Goal: Task Accomplishment & Management: Manage account settings

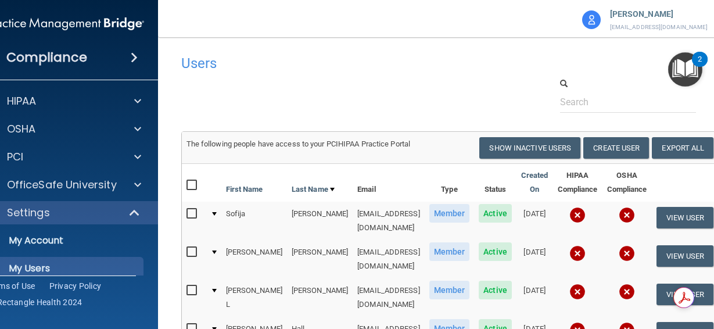
select select "20"
click at [470, 75] on div "Users" at bounding box center [334, 63] width 324 height 28
click at [186, 181] on input "checkbox" at bounding box center [192, 185] width 13 height 9
checkbox input "true"
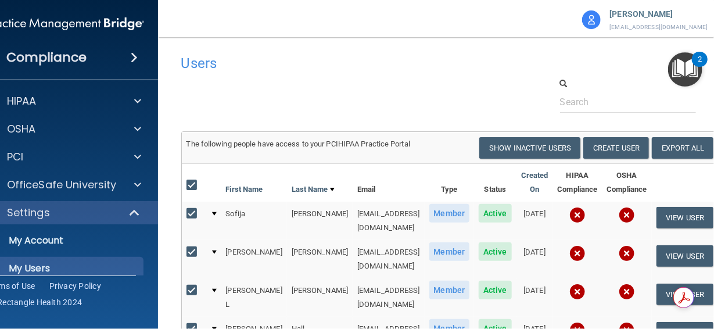
checkbox input "true"
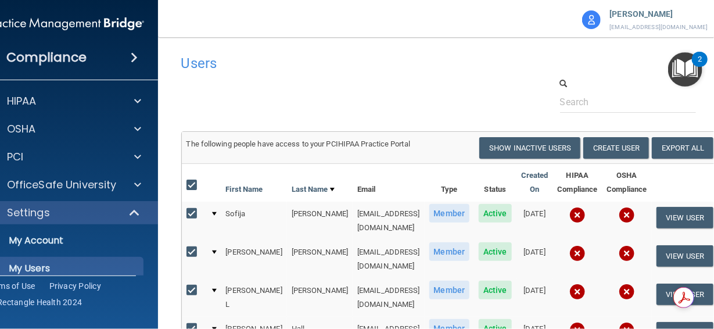
checkbox input "true"
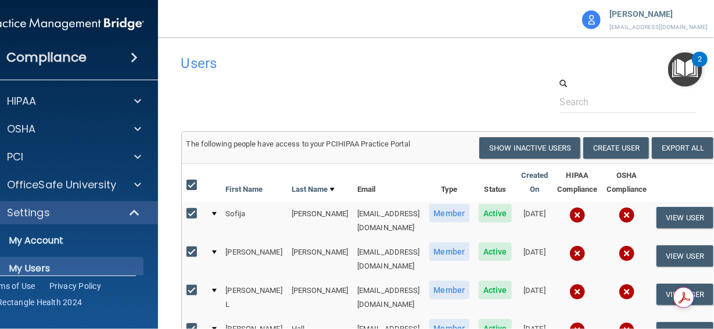
checkbox input "true"
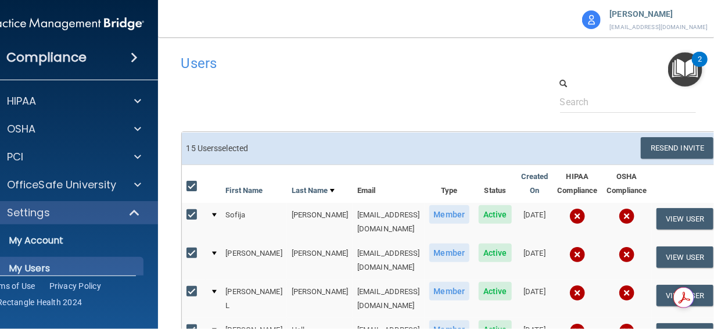
click at [188, 185] on input "checkbox" at bounding box center [192, 186] width 13 height 9
checkbox input "false"
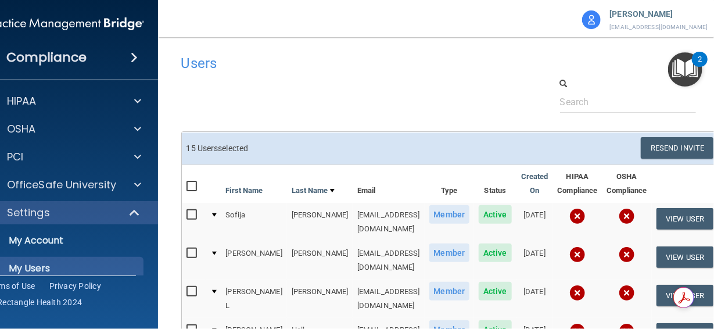
checkbox input "false"
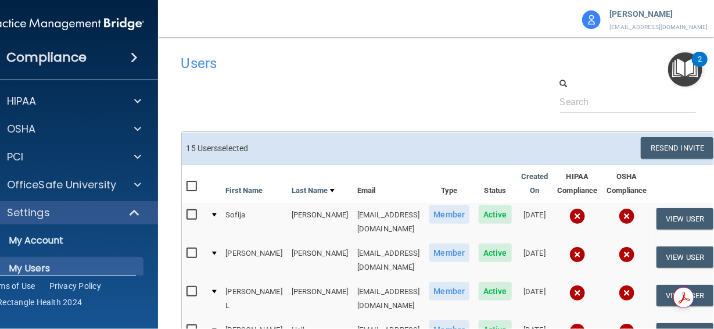
checkbox input "false"
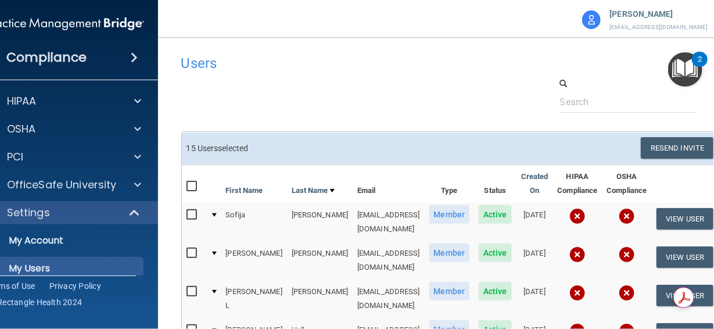
checkbox input "false"
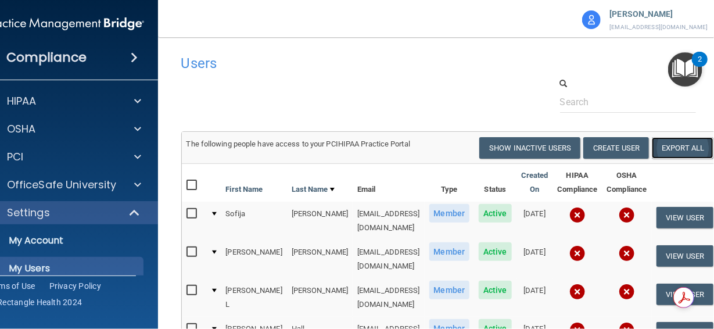
click at [687, 145] on link "Export All" at bounding box center [682, 147] width 62 height 21
click at [663, 12] on p "[PERSON_NAME]" at bounding box center [659, 14] width 98 height 15
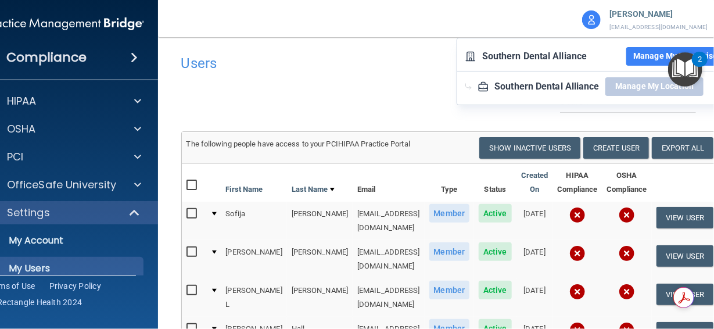
click at [647, 55] on button "Manage My Enterprise" at bounding box center [675, 56] width 98 height 19
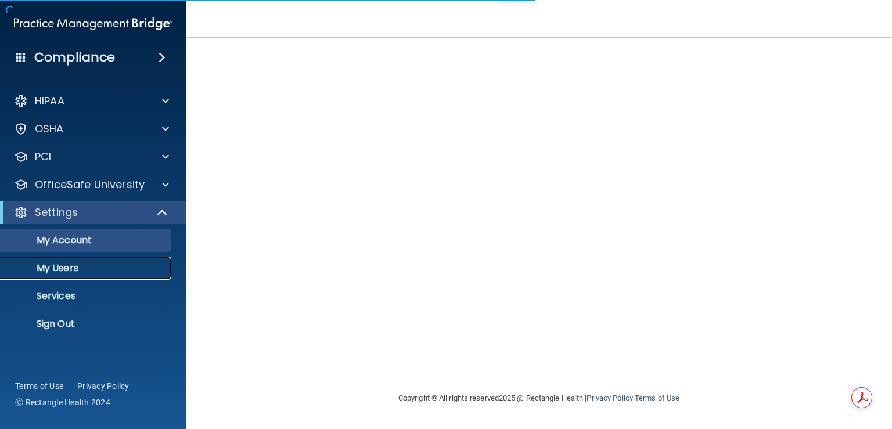
click at [45, 269] on p "My Users" at bounding box center [87, 268] width 159 height 12
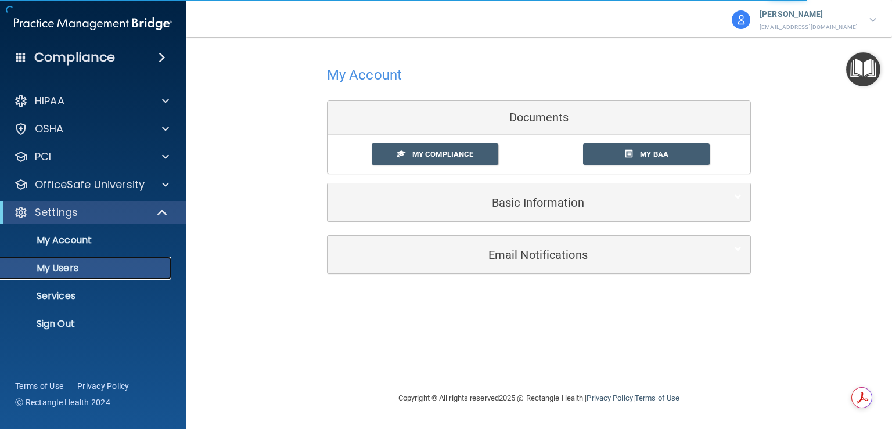
select select "20"
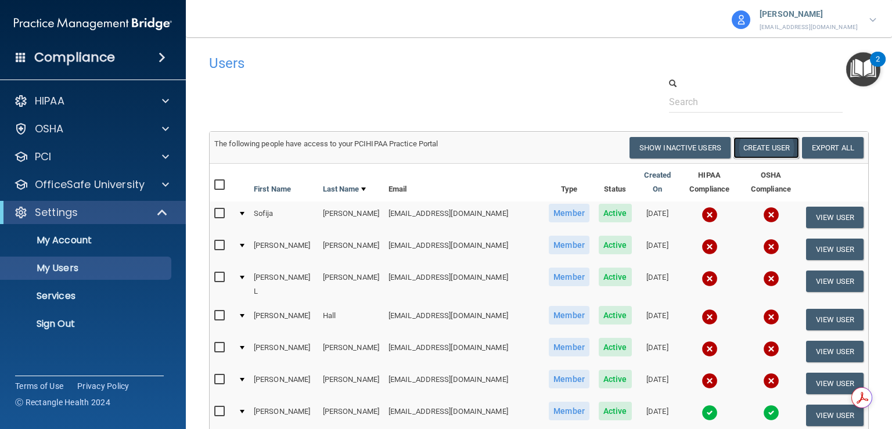
click at [762, 146] on button "Create User" at bounding box center [766, 147] width 66 height 21
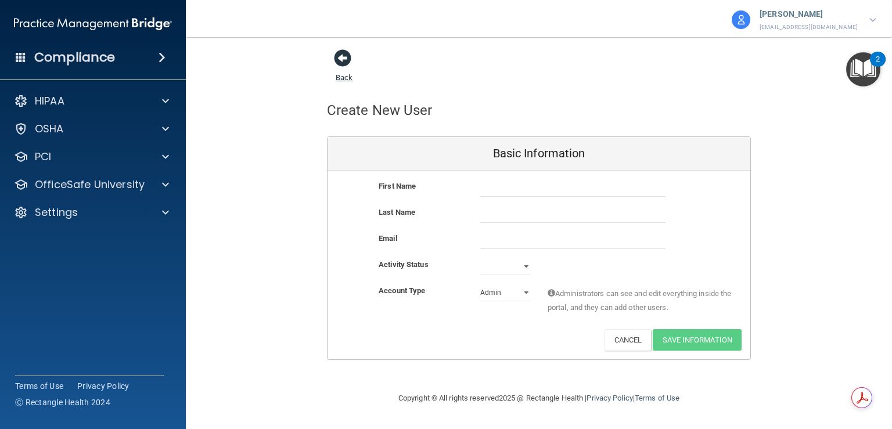
click at [334, 67] on span at bounding box center [342, 57] width 17 height 17
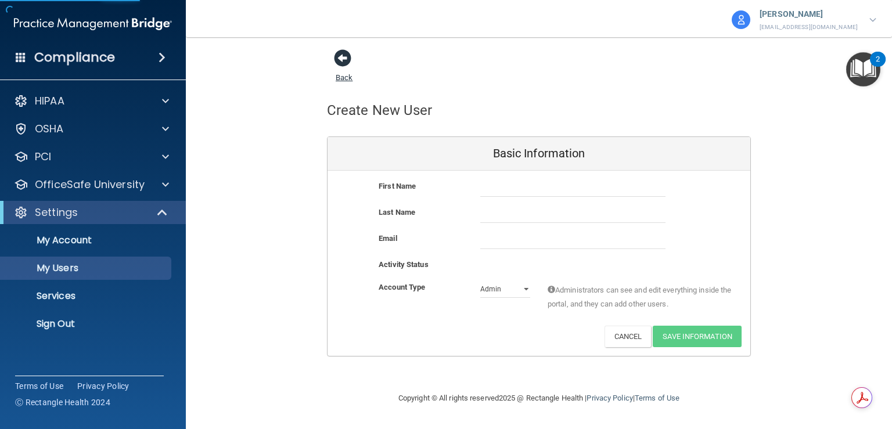
click at [348, 76] on link "Back" at bounding box center [344, 70] width 17 height 23
